Goal: Check status: Check status

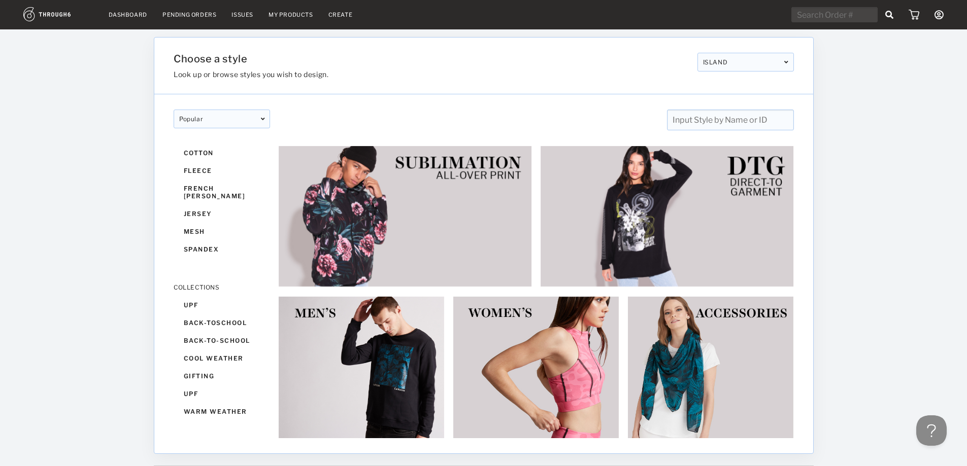
click at [173, 13] on div "Pending Orders" at bounding box center [189, 14] width 54 height 7
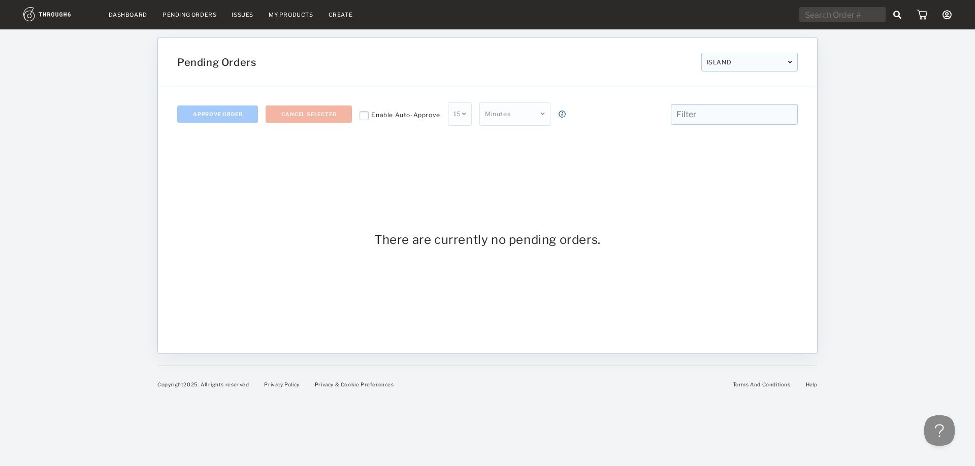
click at [133, 17] on link "Dashboard" at bounding box center [128, 14] width 39 height 7
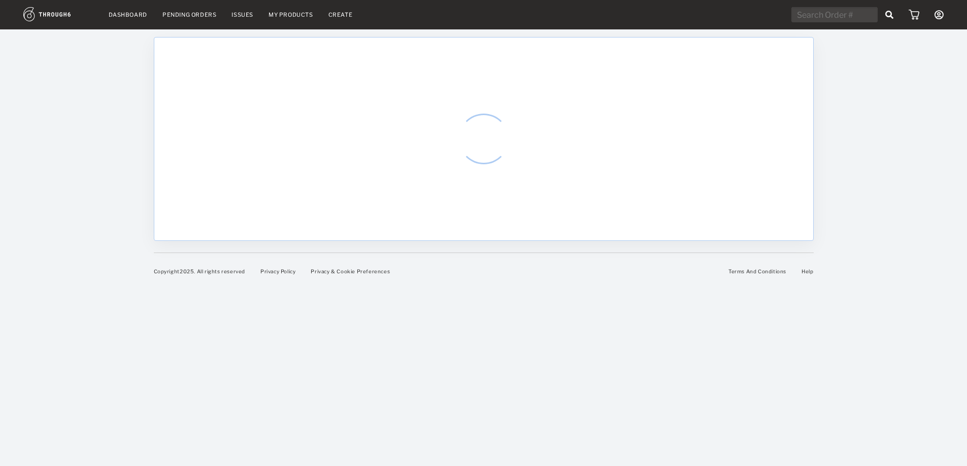
select select "8"
select select "2025"
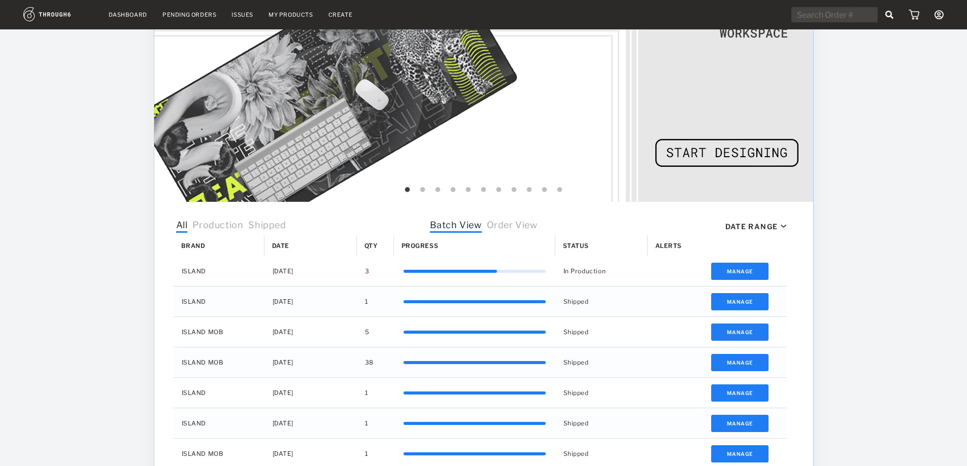
scroll to position [152, 0]
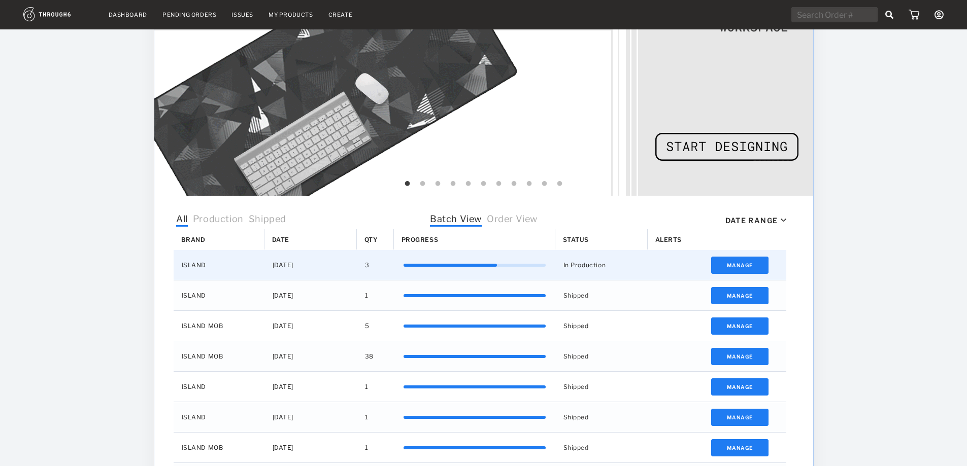
click at [587, 264] on div "In Production" at bounding box center [601, 265] width 92 height 30
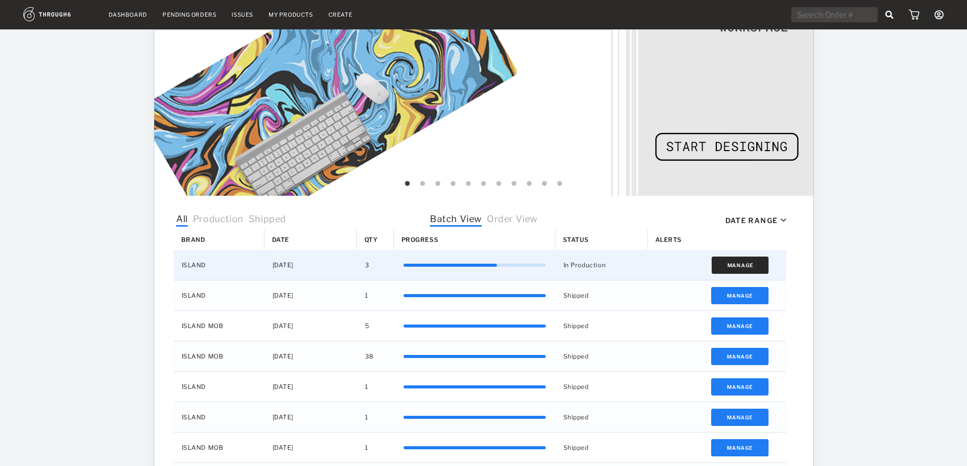
click at [751, 258] on button "Manage" at bounding box center [739, 265] width 57 height 17
